Goal: Check status

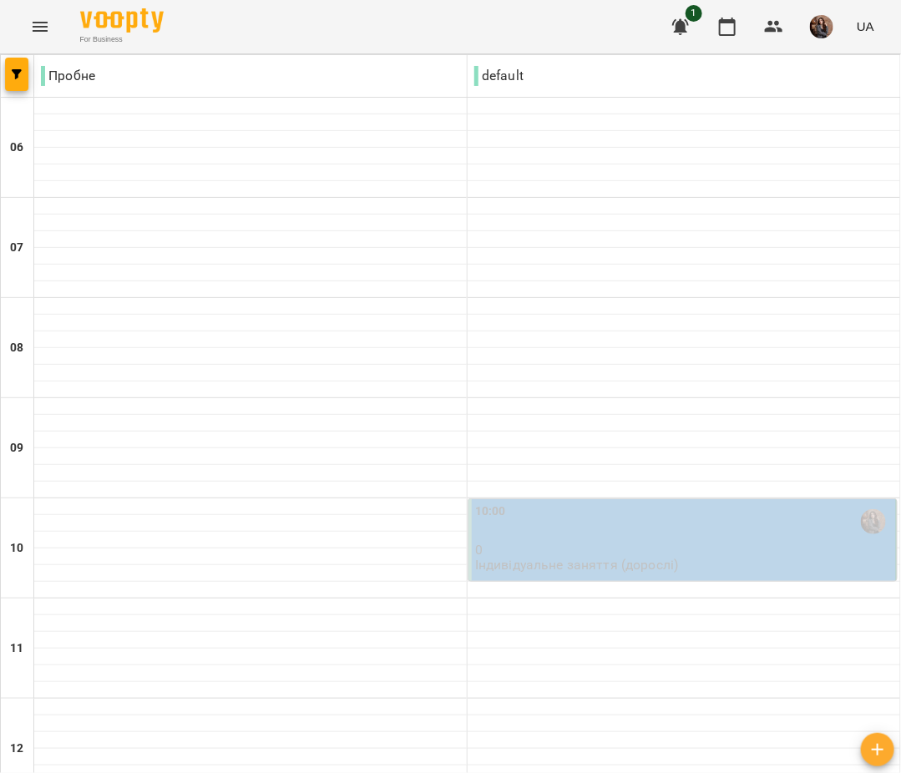
scroll to position [484, 0]
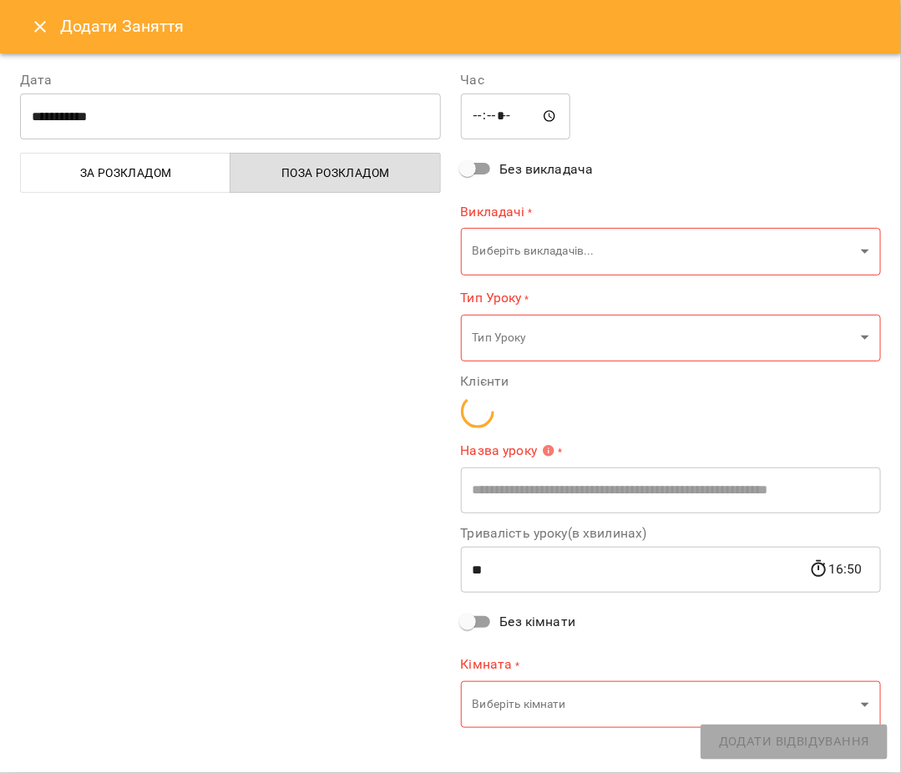
type input "**********"
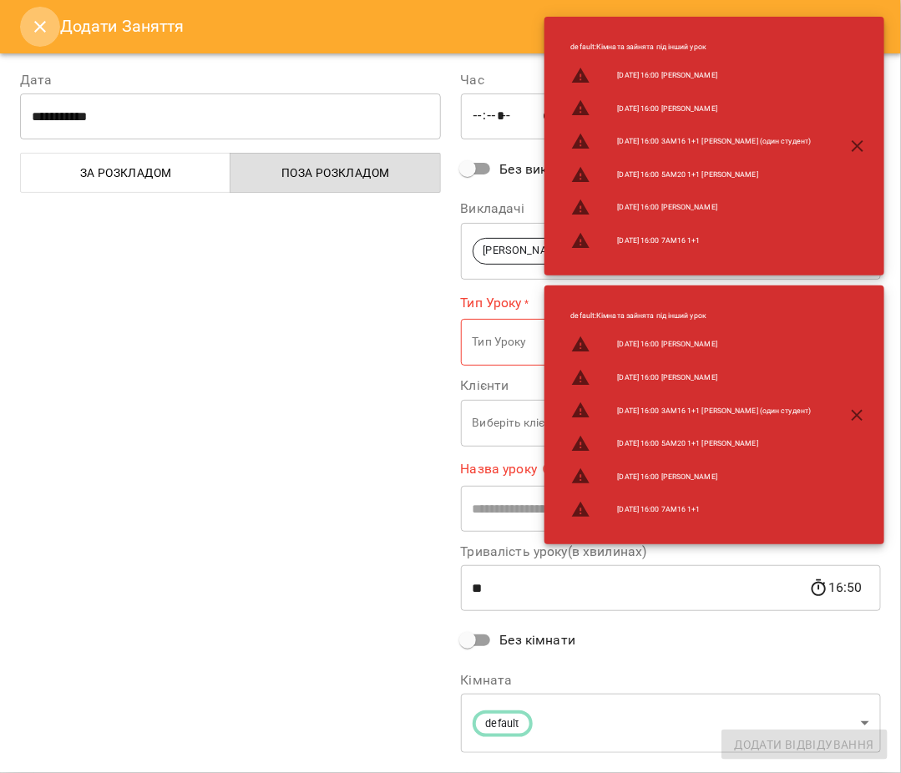
click at [43, 11] on button "Close" at bounding box center [40, 27] width 40 height 40
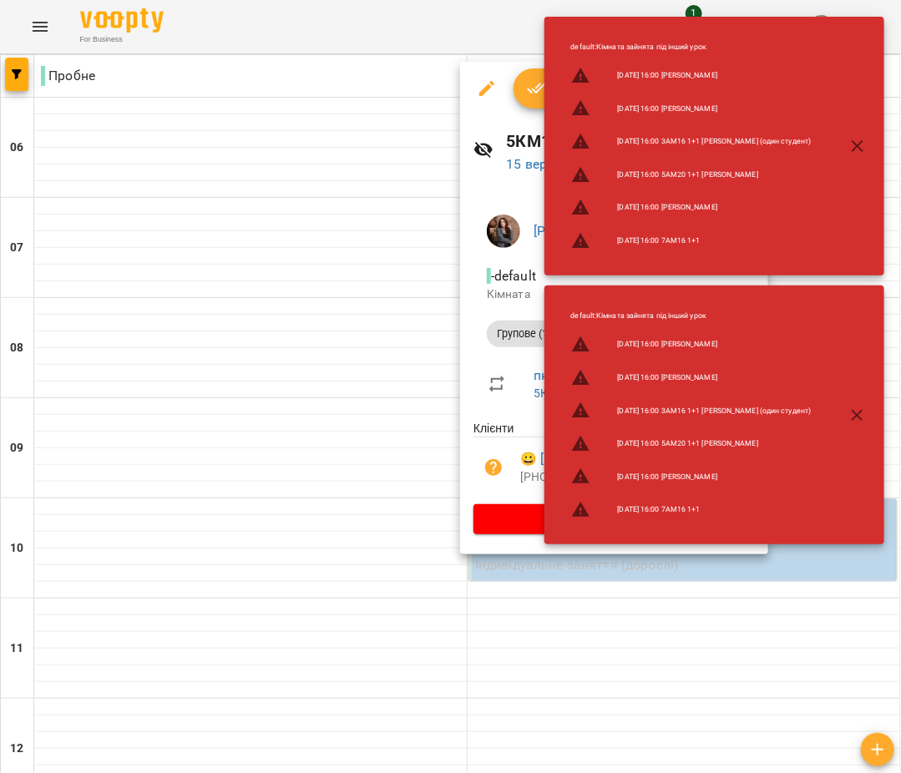
click at [859, 146] on icon "button" at bounding box center [858, 146] width 12 height 12
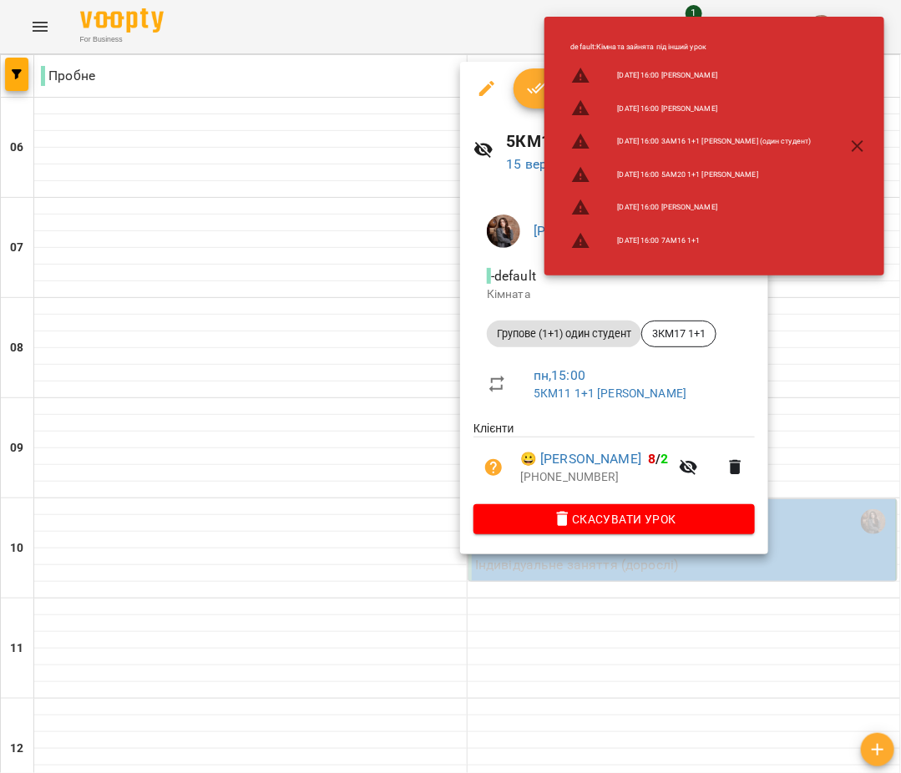
click at [860, 139] on icon "button" at bounding box center [858, 146] width 20 height 20
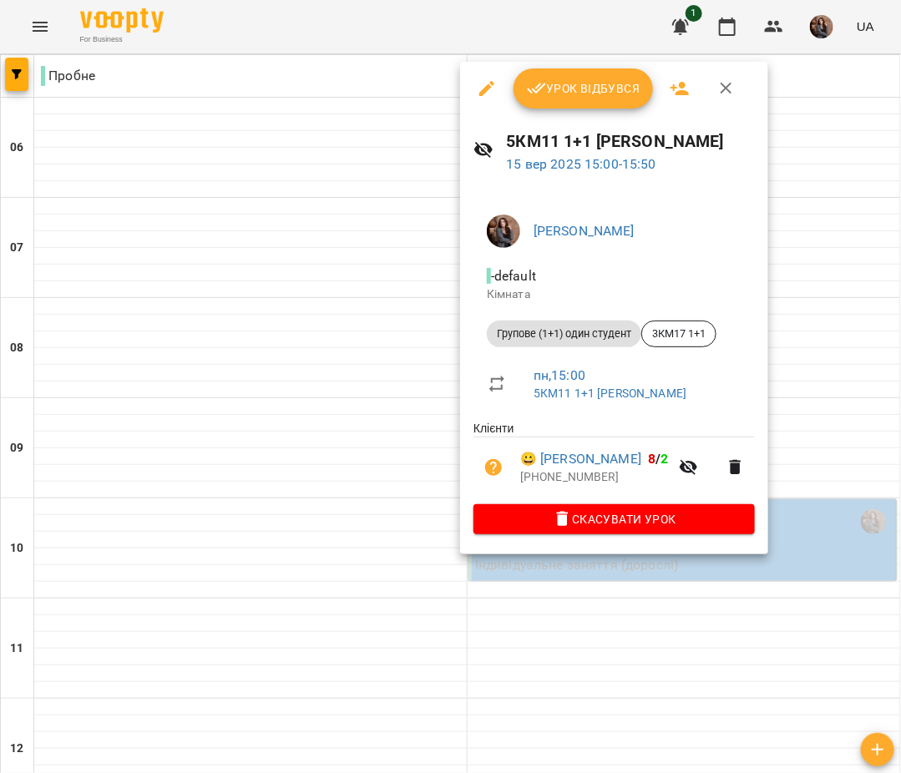
click at [541, 89] on icon "button" at bounding box center [537, 89] width 20 height 20
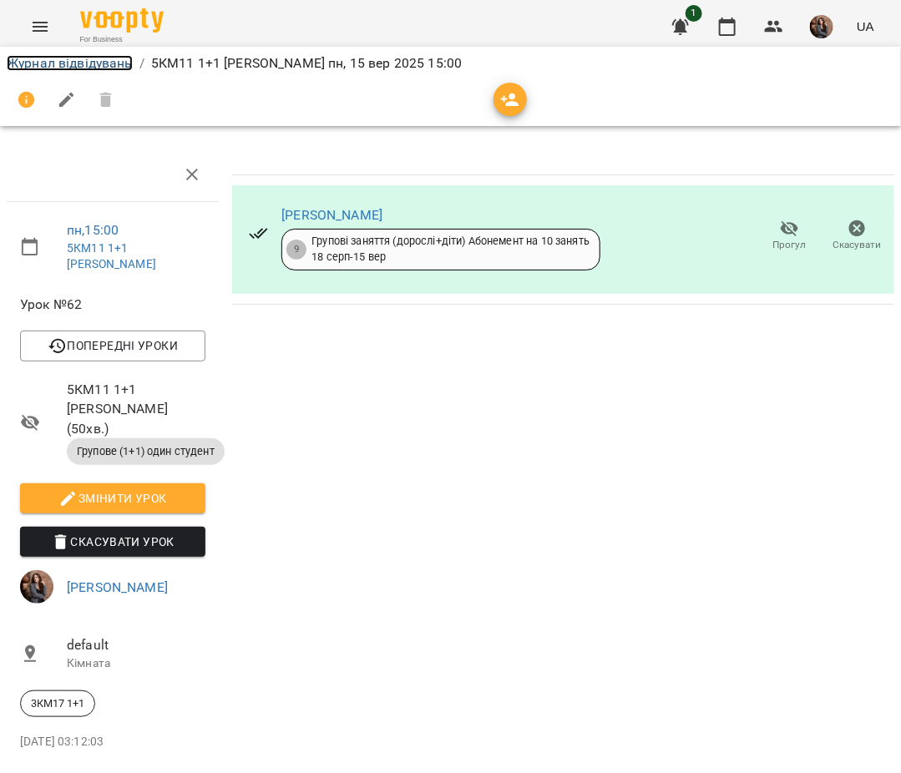
click at [110, 58] on link "Журнал відвідувань" at bounding box center [70, 63] width 126 height 16
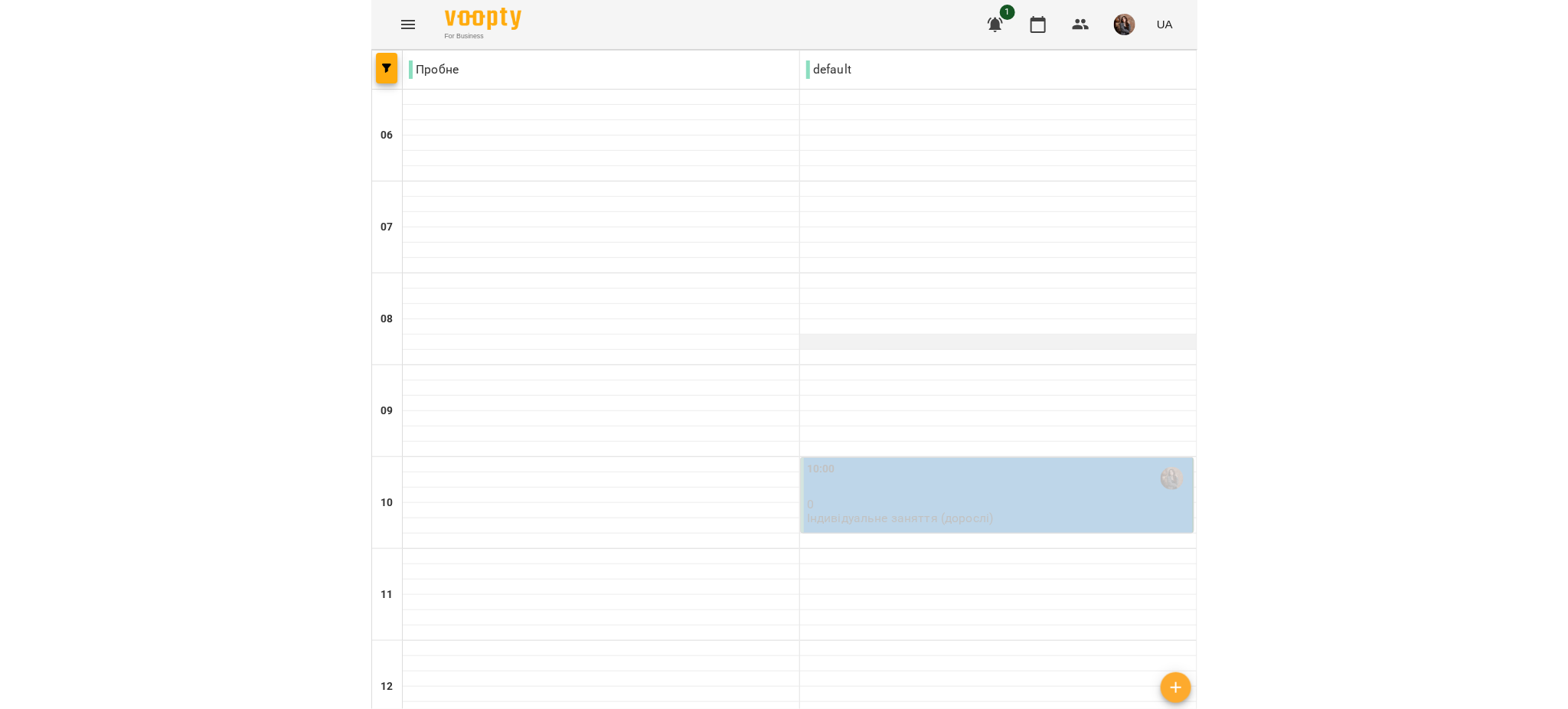
scroll to position [1044, 0]
